Goal: Task Accomplishment & Management: Use online tool/utility

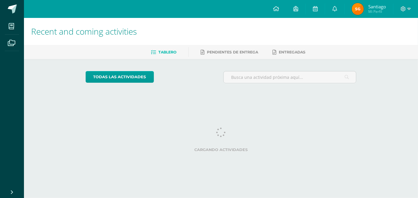
drag, startPoint x: 58, startPoint y: 65, endPoint x: 55, endPoint y: 65, distance: 3.3
click at [55, 65] on div "Recent and coming activities Tablero Pendientes de entrega Entregadas todas las…" at bounding box center [221, 59] width 394 height 82
click at [54, 64] on div "Recent and coming activities Tablero Pendientes de entrega Entregadas todas las…" at bounding box center [221, 59] width 394 height 82
click at [53, 64] on div "Recent and coming activities Tablero Pendientes de entrega Entregadas todas las…" at bounding box center [221, 59] width 394 height 82
click at [51, 63] on div "Recent and coming activities Tablero Pendientes de entrega Entregadas todas las…" at bounding box center [221, 59] width 394 height 82
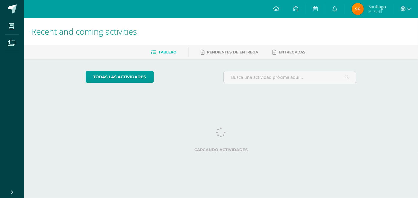
drag, startPoint x: 51, startPoint y: 63, endPoint x: 91, endPoint y: 68, distance: 40.1
click at [50, 63] on div "Recent and coming activities Tablero Pendientes de entrega Entregadas todas las…" at bounding box center [221, 59] width 394 height 82
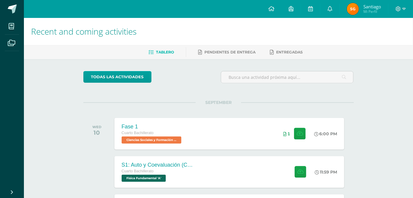
click at [187, 126] on div "Fase 1 Cuarto Bachillerato Ciencias Sociales y Formación Ciudadana 'A'" at bounding box center [151, 134] width 76 height 32
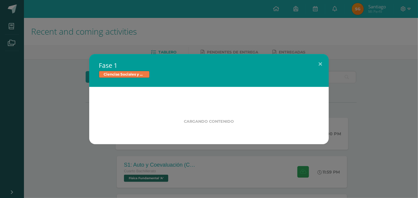
drag, startPoint x: 188, startPoint y: 123, endPoint x: 185, endPoint y: 120, distance: 4.7
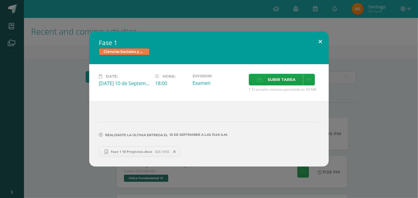
click at [321, 44] on button at bounding box center [319, 41] width 17 height 20
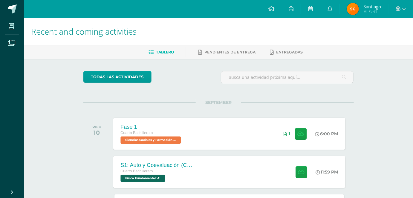
click at [170, 167] on div "S1: Auto y Coevaluación (Conceptos básicos)" at bounding box center [157, 165] width 72 height 6
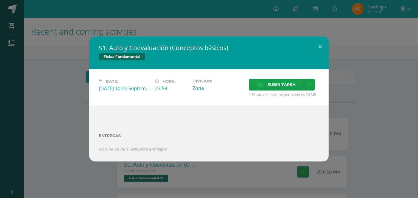
click at [343, 87] on div "S1: Auto y Coevaluación (Conceptos básicos) Física Fundamental Date: [DATE] 10 …" at bounding box center [208, 98] width 413 height 125
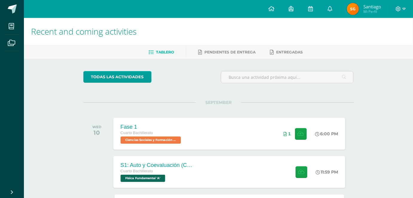
click at [205, 174] on div "S1: Auto y Coevaluación (Conceptos básicos) Cuarto Bachillerato Física Fundamen…" at bounding box center [229, 172] width 232 height 32
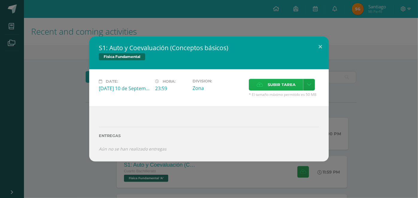
click at [258, 84] on icon at bounding box center [259, 85] width 6 height 4
click at [0, 0] on input "Subir tarea" at bounding box center [0, 0] width 0 height 0
